Goal: Communication & Community: Ask a question

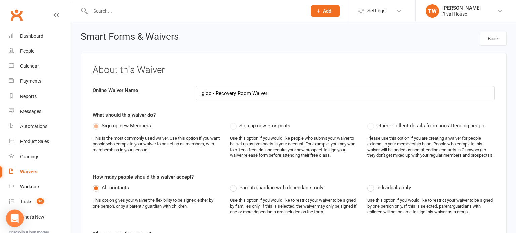
click at [22, 223] on div "Open Intercom Messenger" at bounding box center [15, 219] width 18 height 18
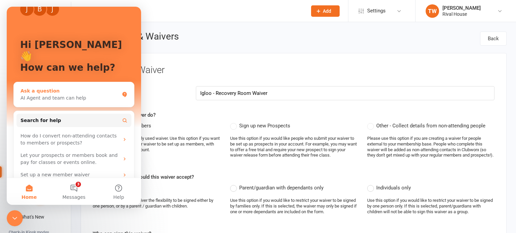
scroll to position [26, 0]
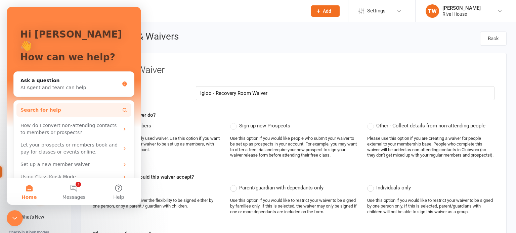
click at [55, 103] on button "Search for help" at bounding box center [73, 109] width 115 height 13
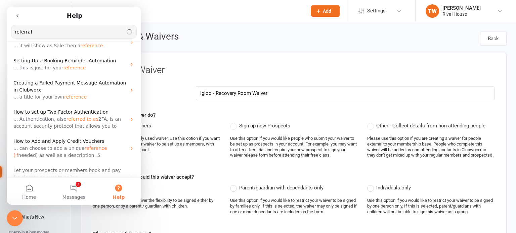
scroll to position [0, 0]
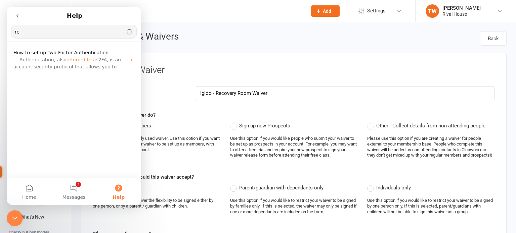
type input "r"
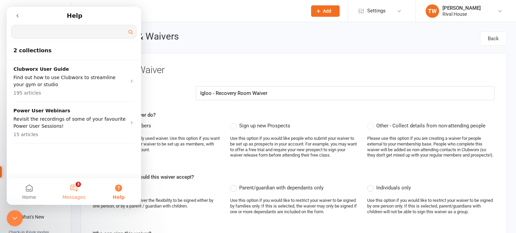
click at [72, 184] on button "3 Messages" at bounding box center [73, 191] width 45 height 27
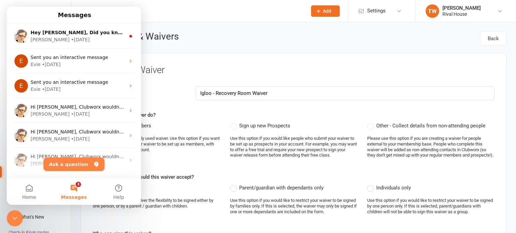
click at [73, 165] on button "Ask a question" at bounding box center [74, 164] width 61 height 13
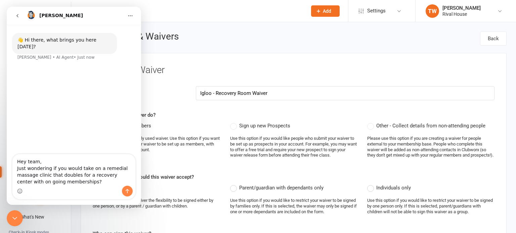
click at [107, 175] on textarea "Hey team, Just wondering if you would take on a remedial massage clinic that do…" at bounding box center [73, 170] width 123 height 32
click at [112, 176] on textarea "Hey team, Just wondering if you would take on a remedial massage clinic that do…" at bounding box center [73, 170] width 123 height 32
click at [118, 175] on textarea "Hey team, Just wondering if you would take on a remedial massage clinic that do…" at bounding box center [73, 170] width 123 height 32
type textarea "Hey team, Just wondering if you would take on a remedial massage clinic that do…"
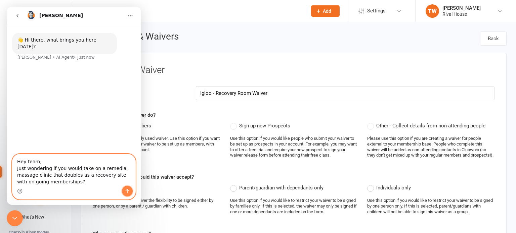
click at [126, 192] on icon "Send a message…" at bounding box center [127, 191] width 5 height 5
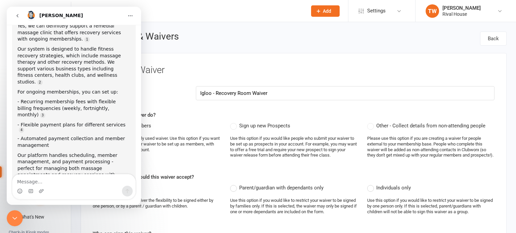
scroll to position [94, 0]
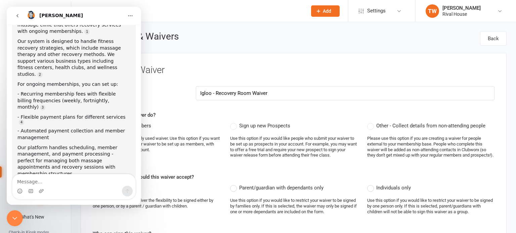
click at [37, 181] on textarea "Message…" at bounding box center [73, 180] width 123 height 11
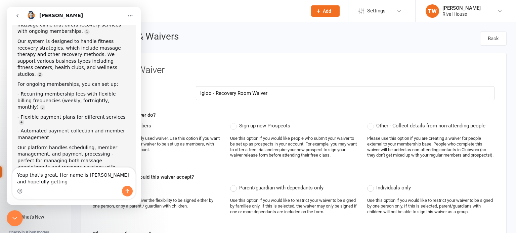
scroll to position [100, 0]
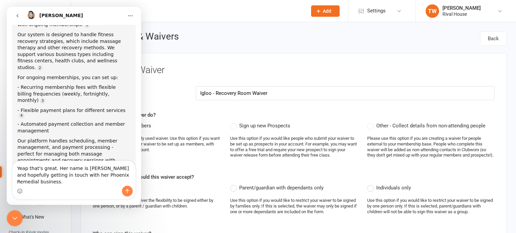
type textarea "Yeap that's great. Her name is [PERSON_NAME] and hopefully getting in touch wit…"
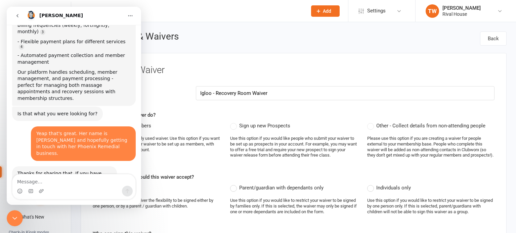
scroll to position [173, 0]
